Goal: Transaction & Acquisition: Register for event/course

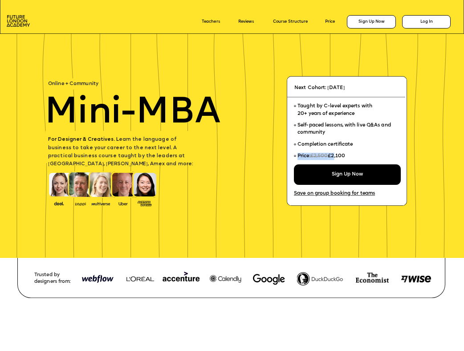
drag, startPoint x: 348, startPoint y: 157, endPoint x: 335, endPoint y: 157, distance: 12.5
click at [335, 157] on li "Price: £2,500 £2,100" at bounding box center [345, 157] width 102 height 14
click at [339, 156] on span "£2,100" at bounding box center [336, 156] width 17 height 5
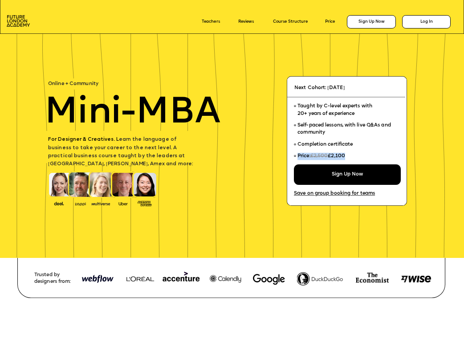
click at [339, 156] on span "£2,100" at bounding box center [336, 156] width 17 height 5
click at [331, 156] on span "£2,100" at bounding box center [336, 156] width 17 height 5
drag, startPoint x: 331, startPoint y: 156, endPoint x: 347, endPoint y: 156, distance: 16.0
click at [345, 156] on span "£2,100" at bounding box center [336, 156] width 17 height 5
copy span "£2,100"
